Goal: Navigation & Orientation: Find specific page/section

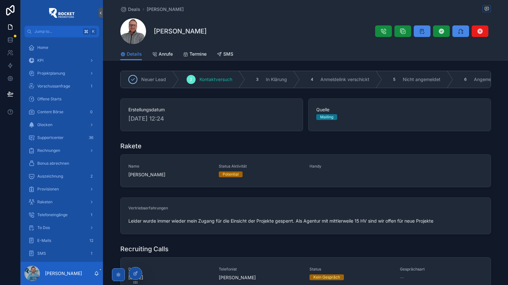
scroll to position [128, 0]
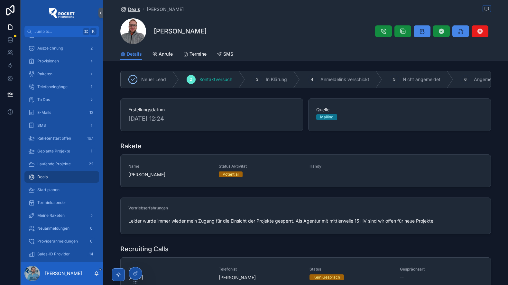
click at [132, 8] on span "Deals" at bounding box center [134, 9] width 12 height 6
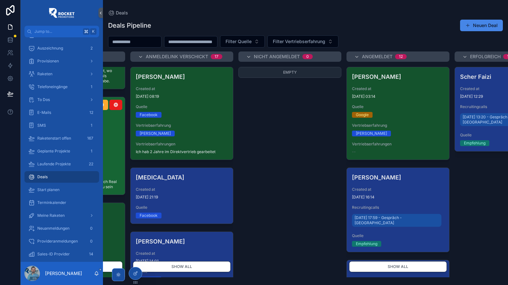
scroll to position [0, 573]
